Goal: Communication & Community: Answer question/provide support

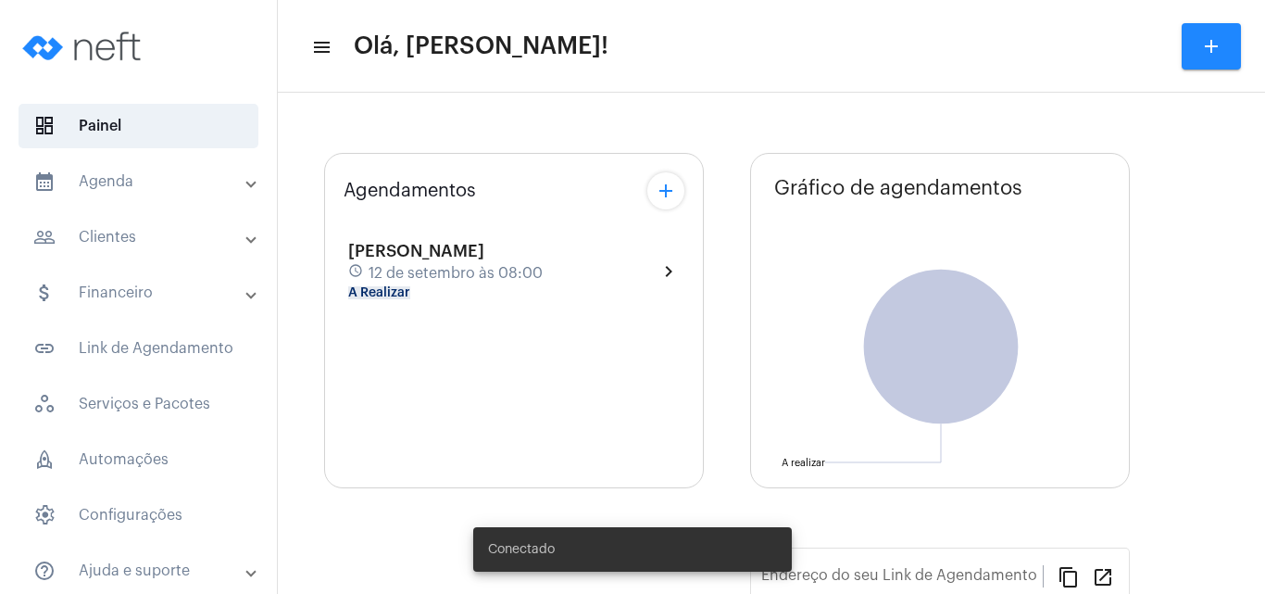
click at [433, 257] on span "[PERSON_NAME]" at bounding box center [416, 251] width 136 height 17
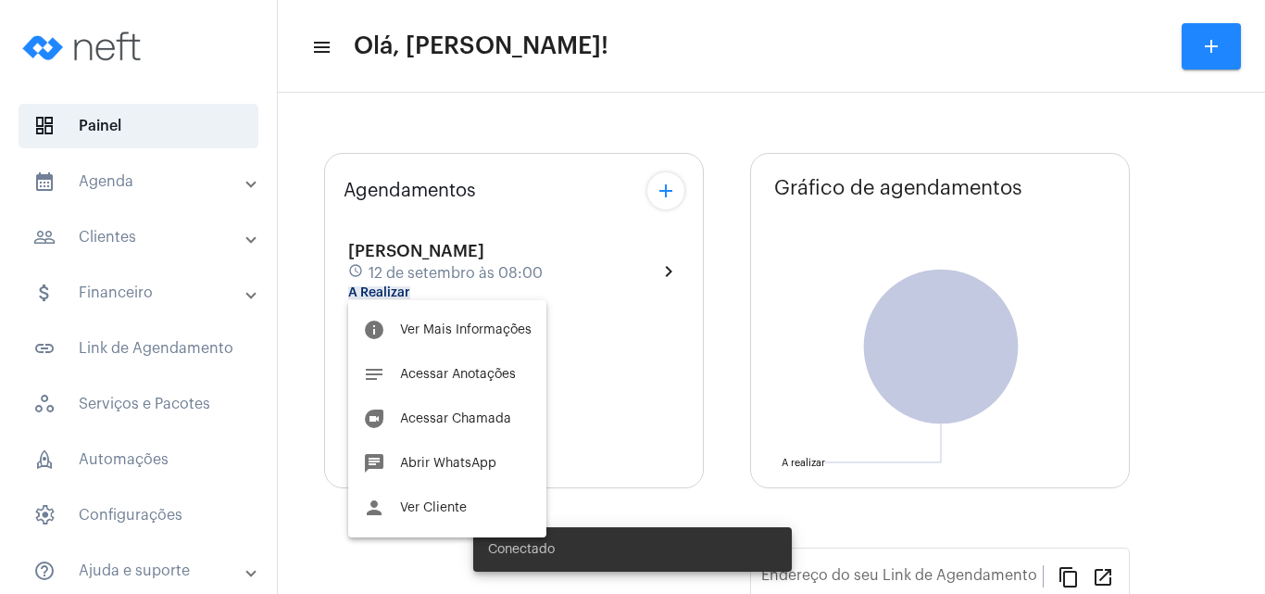
type input "[URL][DOMAIN_NAME]"
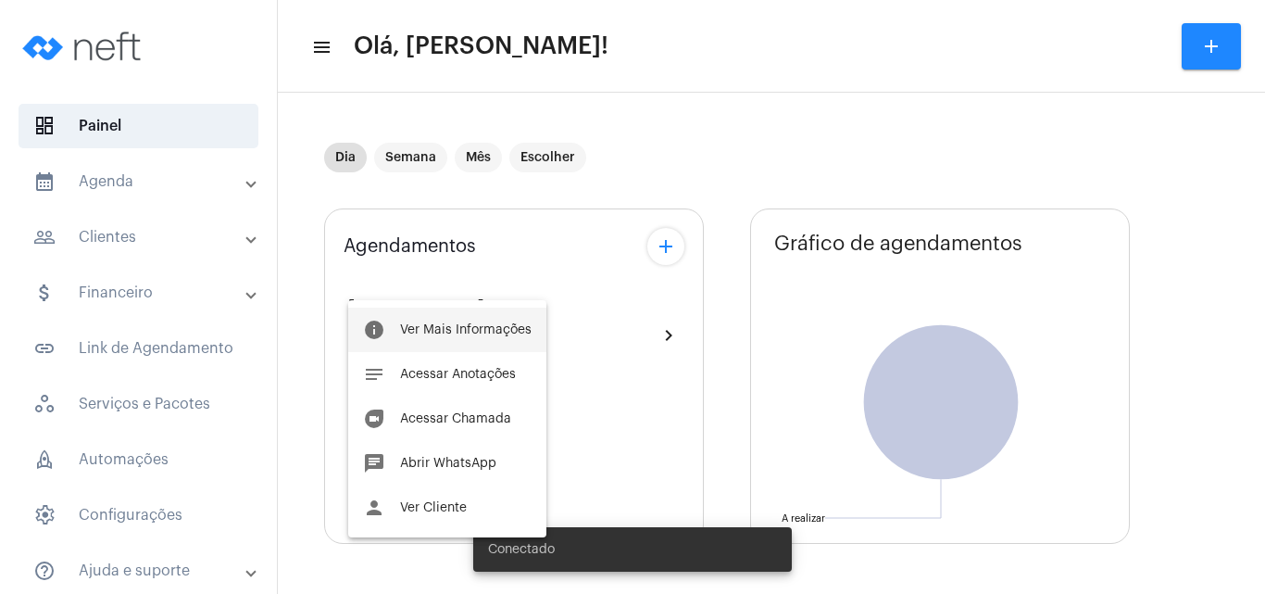
click at [491, 332] on span "Ver Mais Informações" at bounding box center [466, 329] width 132 height 13
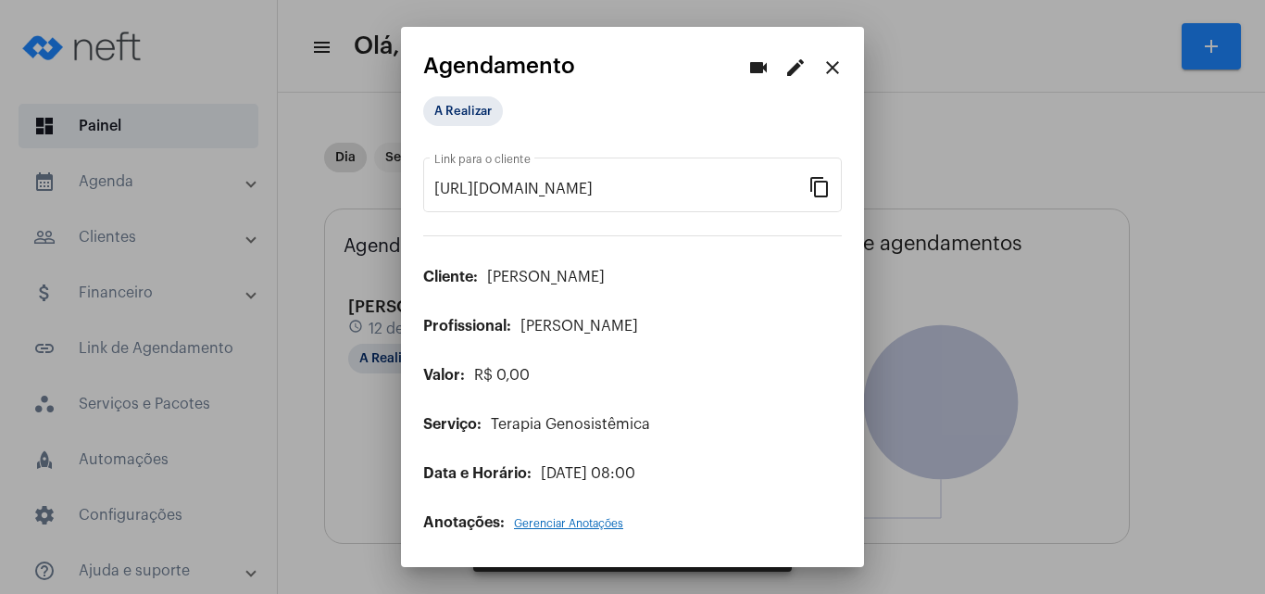
click at [971, 95] on div at bounding box center [632, 297] width 1265 height 594
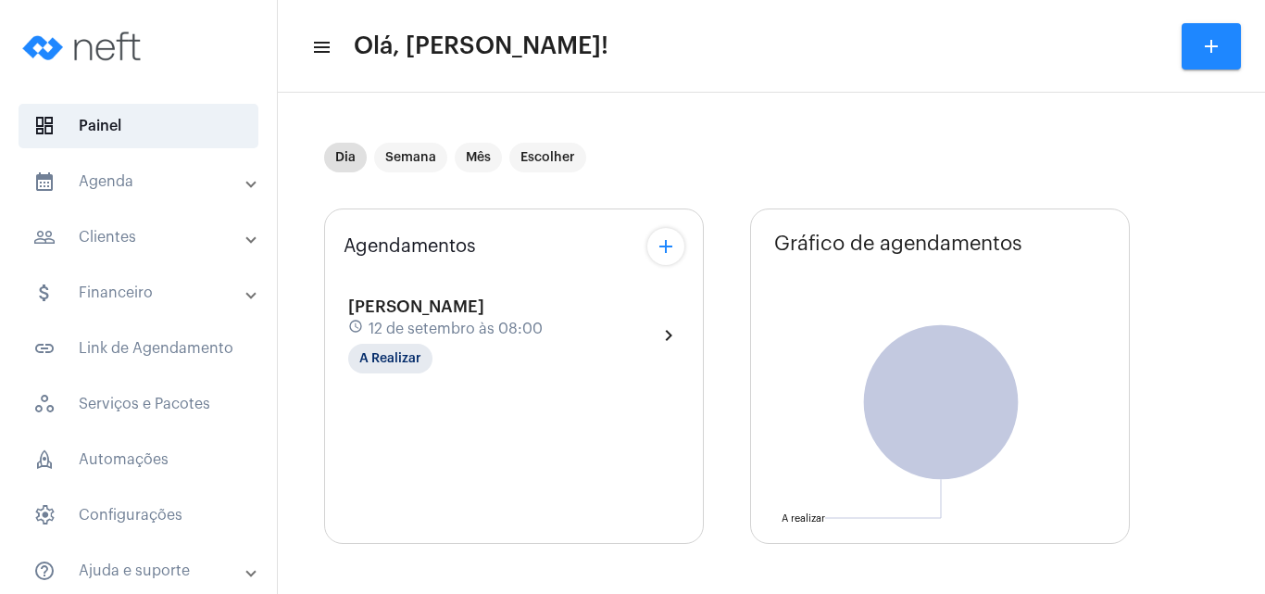
click at [415, 323] on span "12 de setembro às 08:00" at bounding box center [456, 328] width 174 height 17
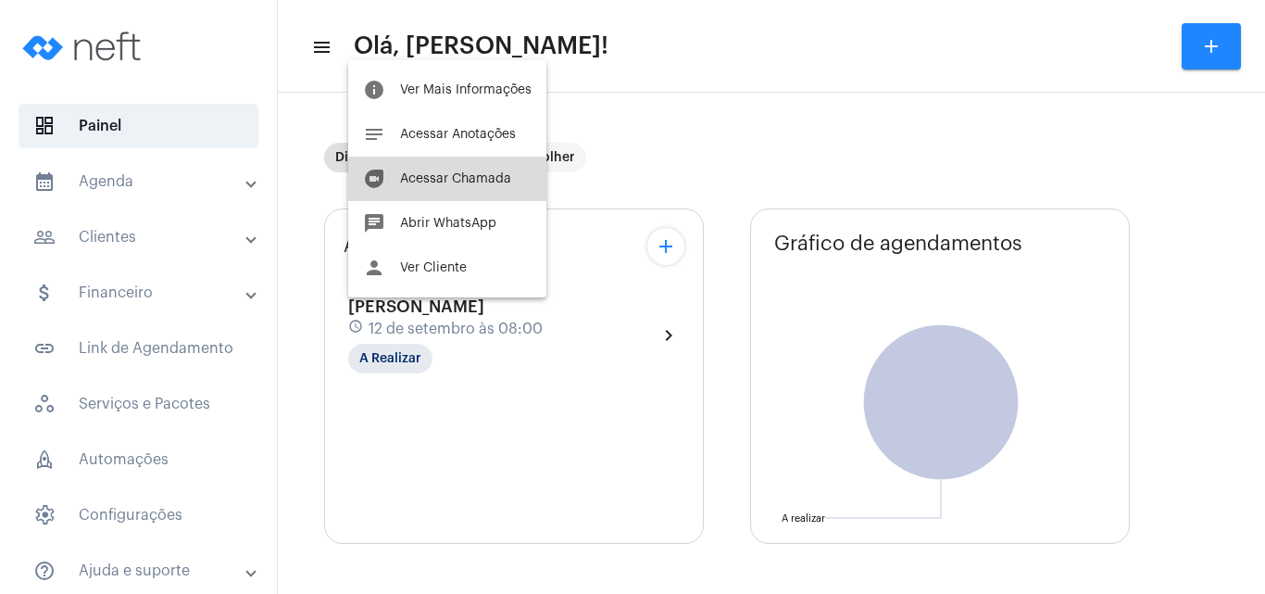
click at [475, 181] on span "Acessar Chamada" at bounding box center [455, 178] width 111 height 13
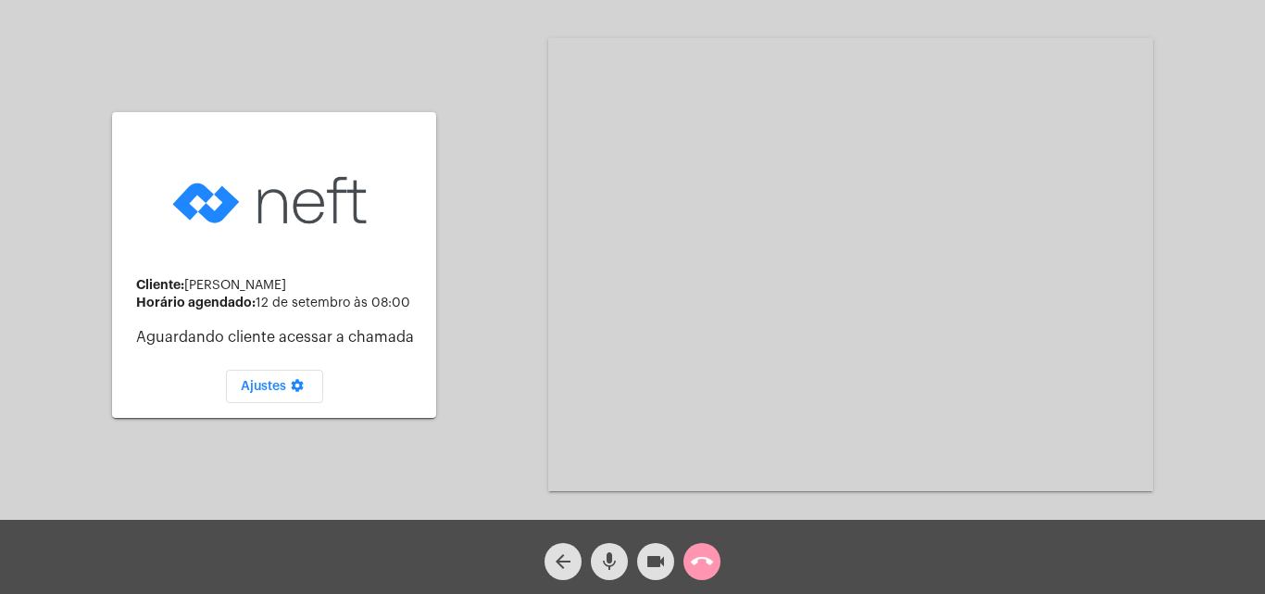
drag, startPoint x: 724, startPoint y: 377, endPoint x: 70, endPoint y: 630, distance: 701.0
drag, startPoint x: 70, startPoint y: 630, endPoint x: 1215, endPoint y: 215, distance: 1217.5
click at [1215, 215] on div "Cliente: [PERSON_NAME] agendado: [DATE] 08:00 Aguardando cliente acessar a cham…" at bounding box center [632, 263] width 1261 height 520
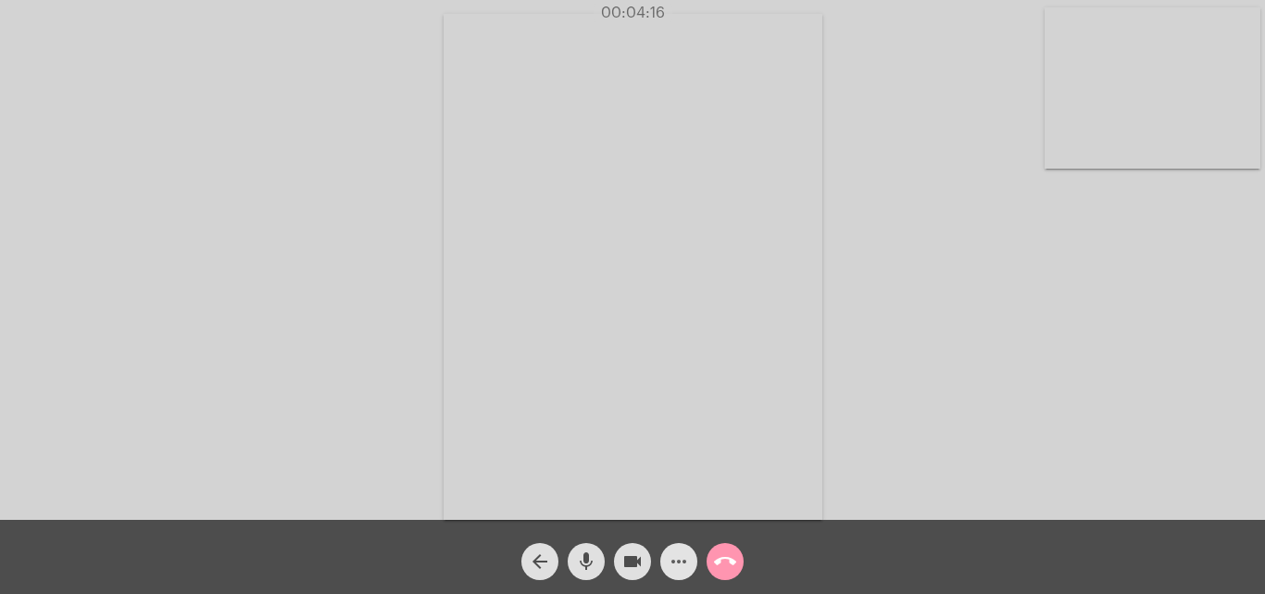
click at [675, 559] on mat-icon "more_horiz" at bounding box center [679, 561] width 22 height 22
click at [672, 558] on mat-icon "more_horiz" at bounding box center [679, 561] width 22 height 22
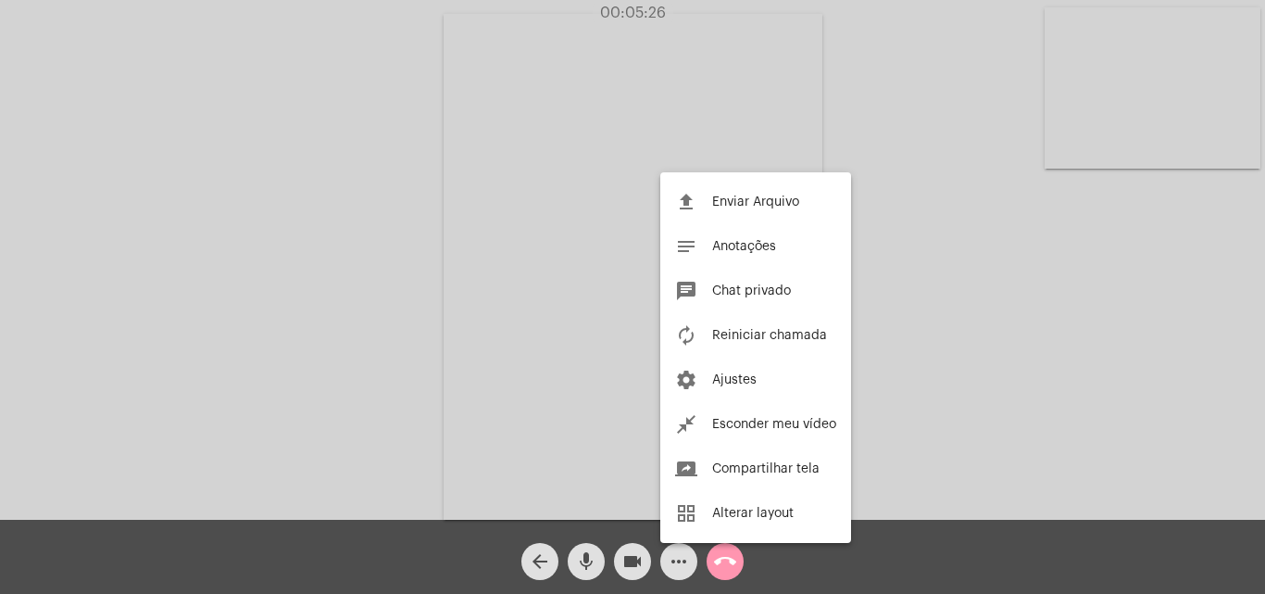
click at [583, 562] on div at bounding box center [632, 297] width 1265 height 594
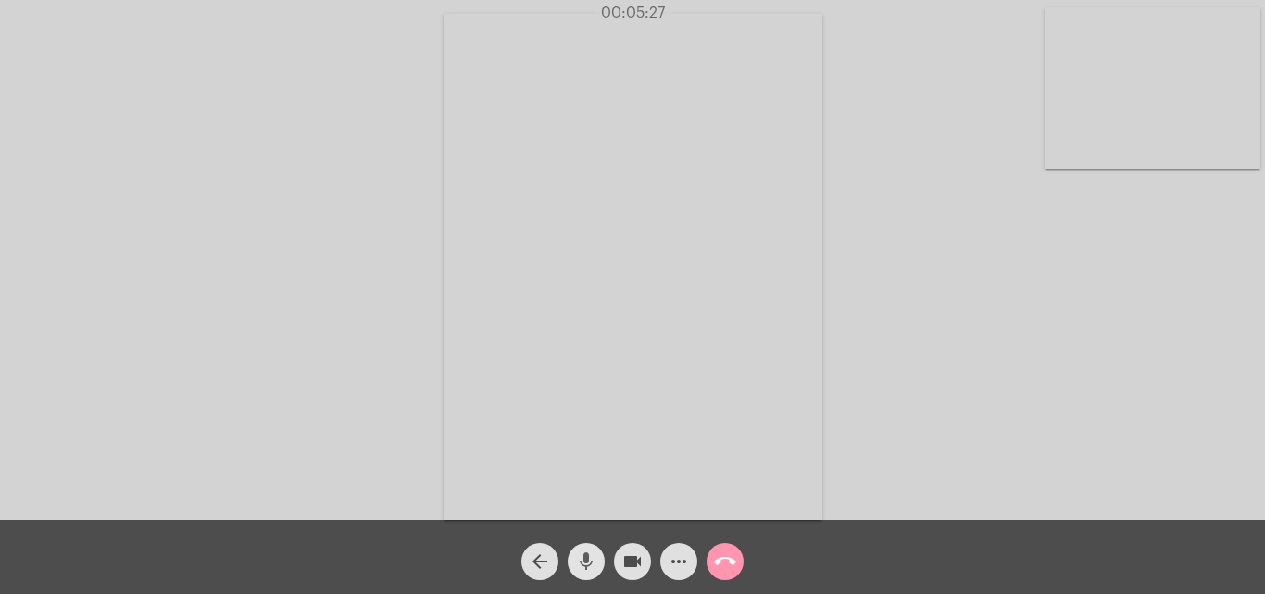
click at [583, 562] on mat-icon "mic" at bounding box center [586, 561] width 22 height 22
click at [583, 562] on mat-icon "mic_off" at bounding box center [586, 561] width 22 height 22
click at [682, 566] on mat-icon "more_horiz" at bounding box center [679, 561] width 22 height 22
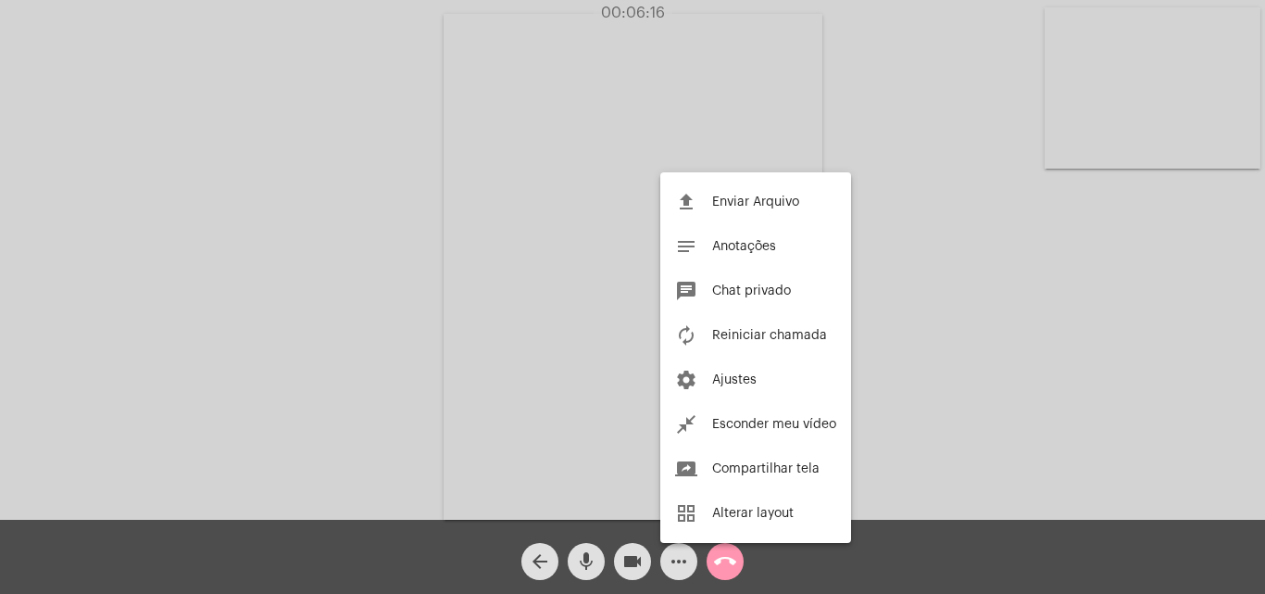
click at [971, 533] on div at bounding box center [632, 297] width 1265 height 594
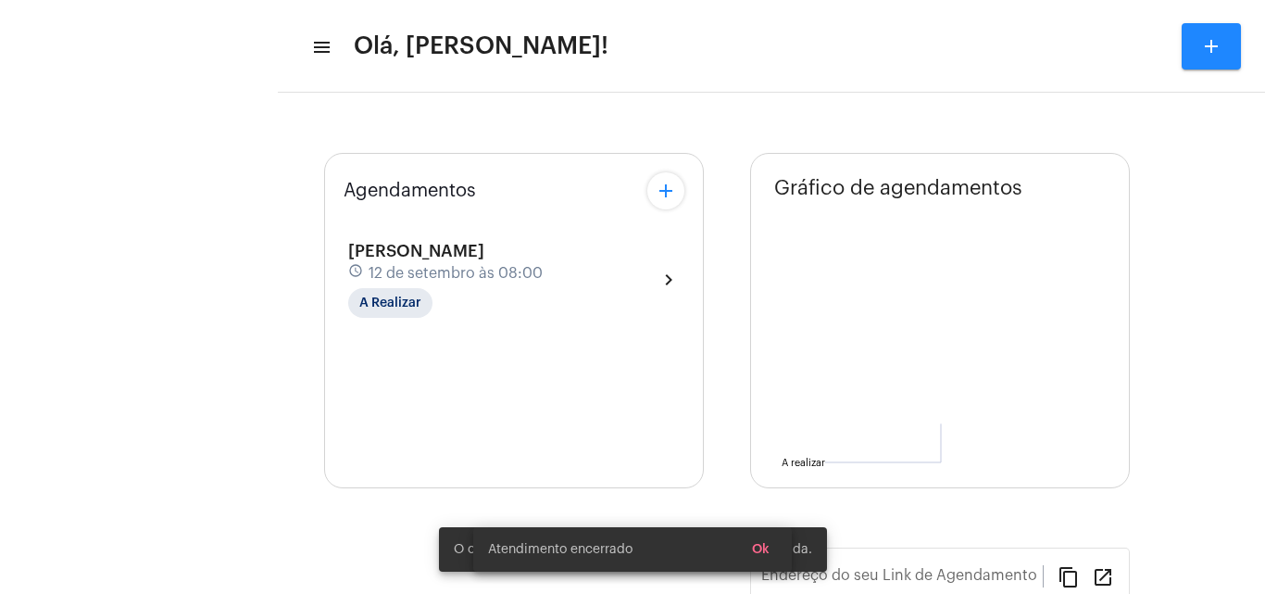
type input "[URL][DOMAIN_NAME]"
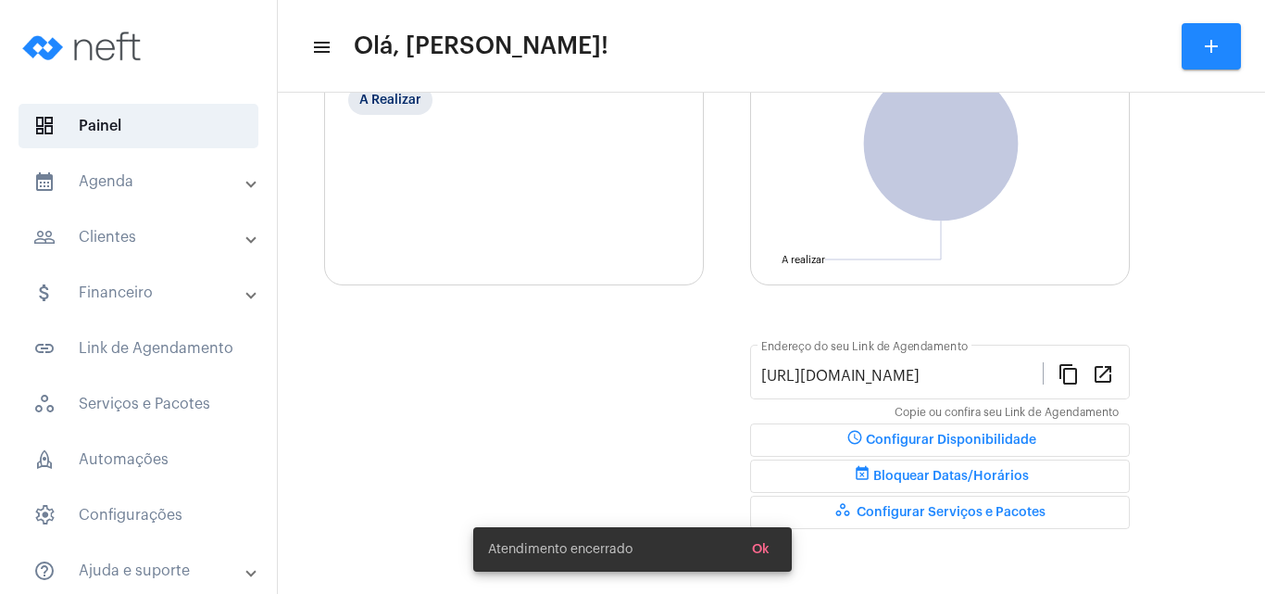
scroll to position [261, 0]
